Goal: Information Seeking & Learning: Find specific fact

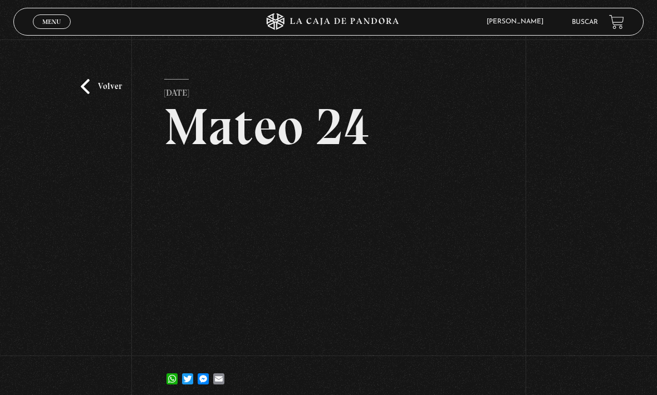
click at [62, 19] on link "Menu Cerrar" at bounding box center [52, 21] width 38 height 14
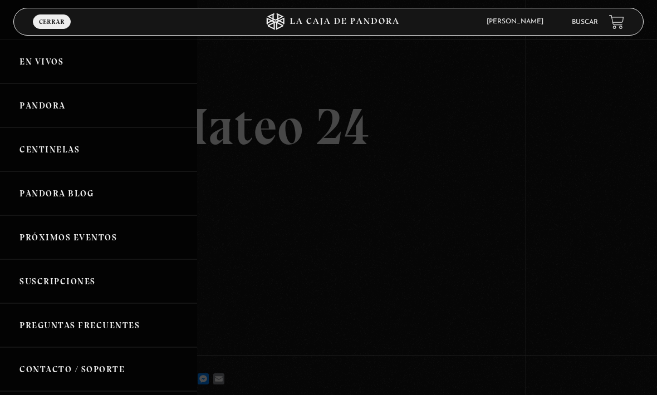
click at [86, 72] on link "En vivos" at bounding box center [98, 62] width 197 height 44
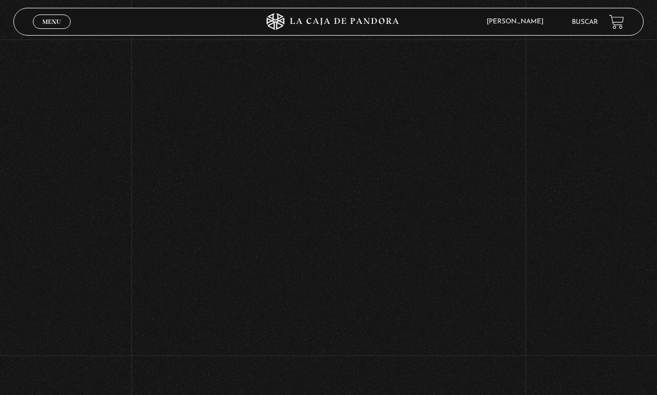
scroll to position [223, 0]
click at [45, 13] on div "Menu Cerrar" at bounding box center [131, 21] width 197 height 27
click at [61, 6] on div "Volver Setiembre 4 - 830pm CR El Entorno sí afecta" at bounding box center [328, 155] width 657 height 676
click at [67, 21] on link "Menu Cerrar" at bounding box center [52, 21] width 38 height 14
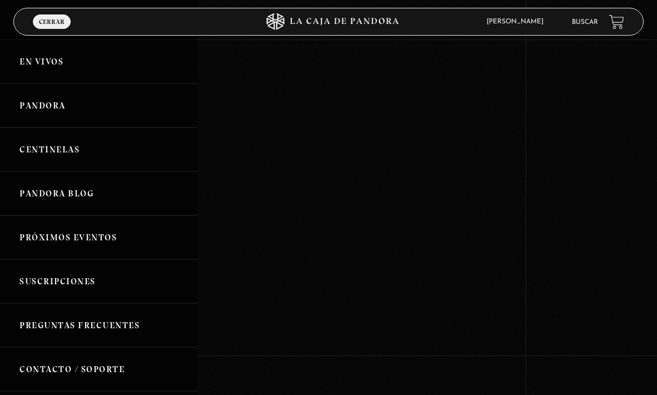
click at [134, 145] on link "Centinelas" at bounding box center [98, 149] width 197 height 44
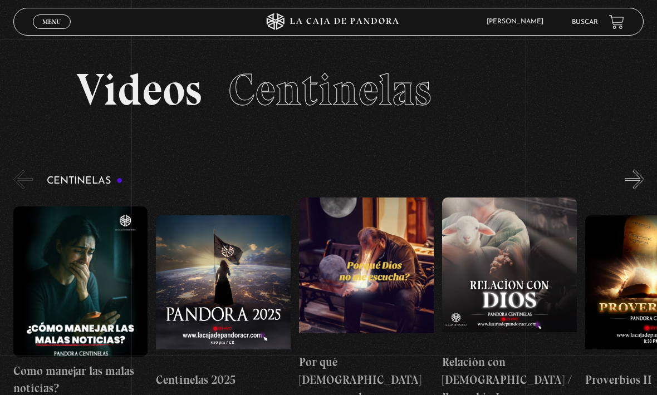
click at [611, 22] on link at bounding box center [616, 21] width 15 height 15
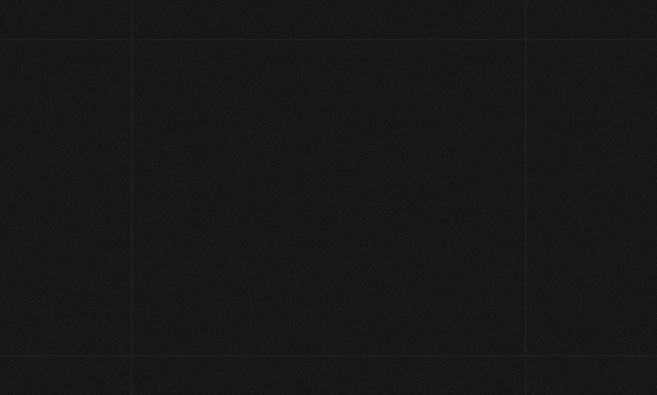
scroll to position [-3, 0]
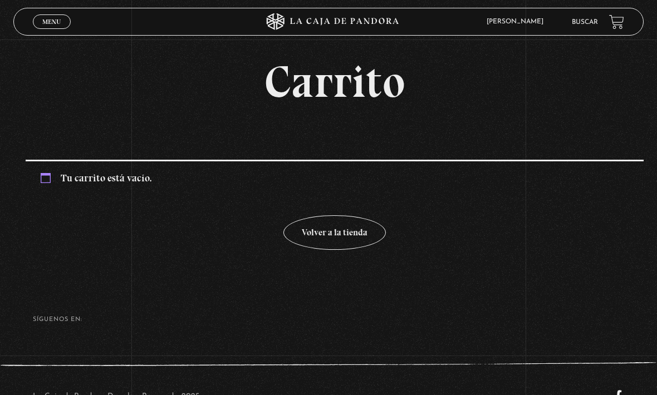
click at [581, 26] on link "Buscar" at bounding box center [585, 22] width 26 height 7
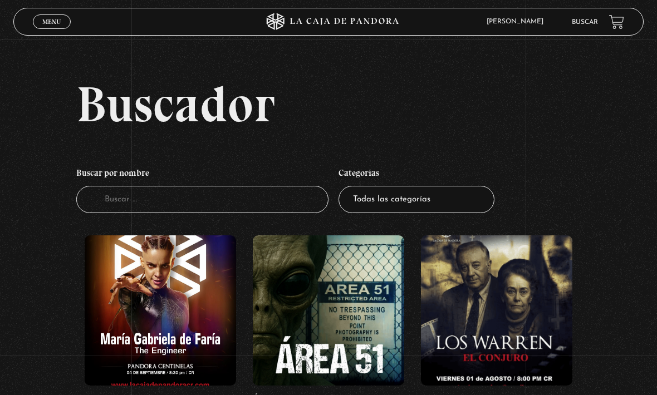
click at [205, 213] on input "Buscador" at bounding box center [202, 199] width 252 height 27
click at [444, 205] on select "Todas las categorías 11:11 Humanitario (1) Amo los Lunes (2) Análisis de series…" at bounding box center [416, 199] width 156 height 27
select select "centinelas"
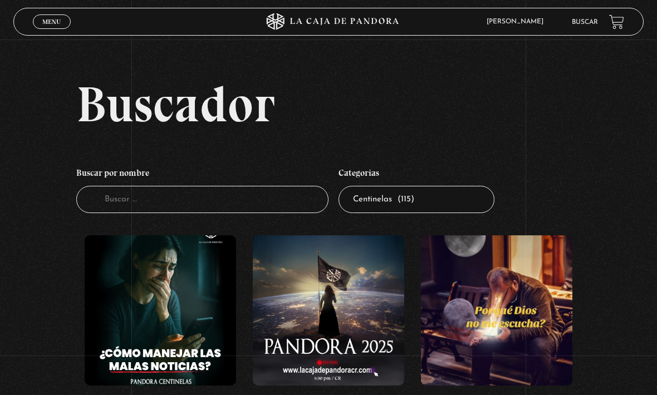
click at [226, 207] on input "Buscador" at bounding box center [202, 199] width 252 height 27
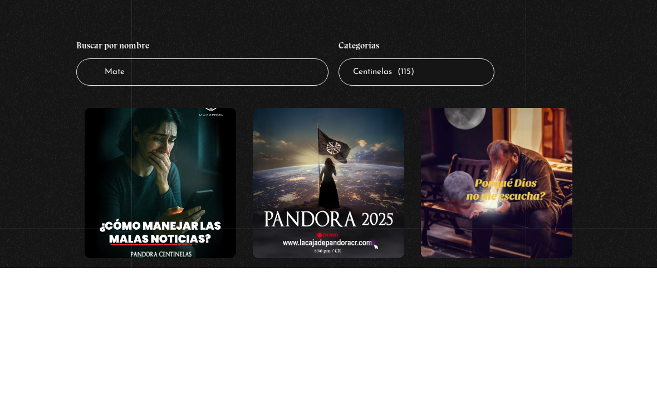
type input "[PERSON_NAME]"
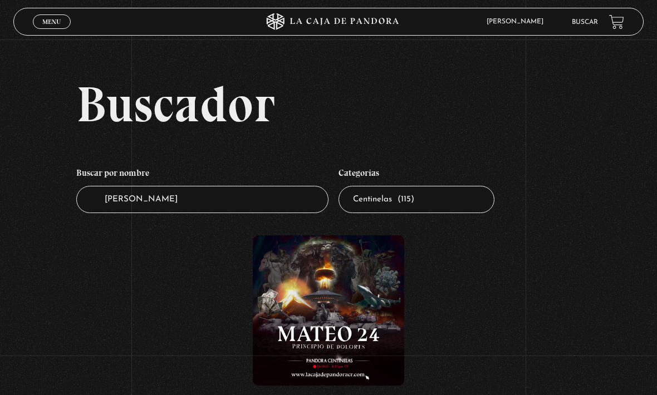
click at [325, 304] on figure at bounding box center [328, 310] width 151 height 150
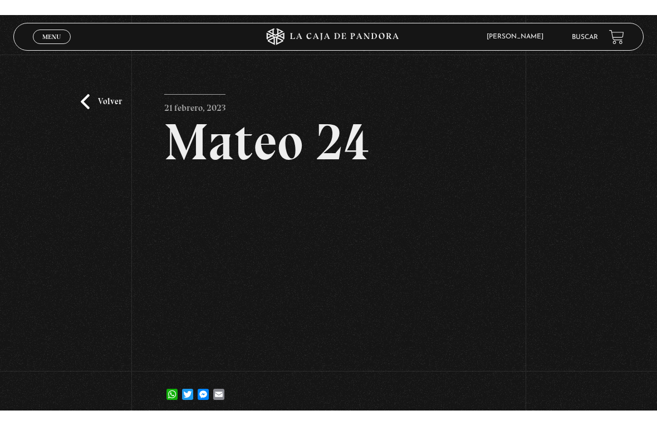
scroll to position [13, 0]
